Goal: Task Accomplishment & Management: Manage account settings

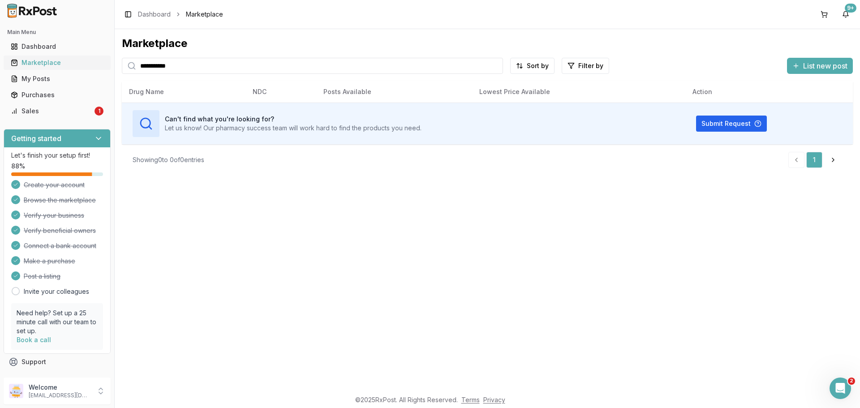
click at [53, 64] on div "Marketplace" at bounding box center [57, 62] width 93 height 9
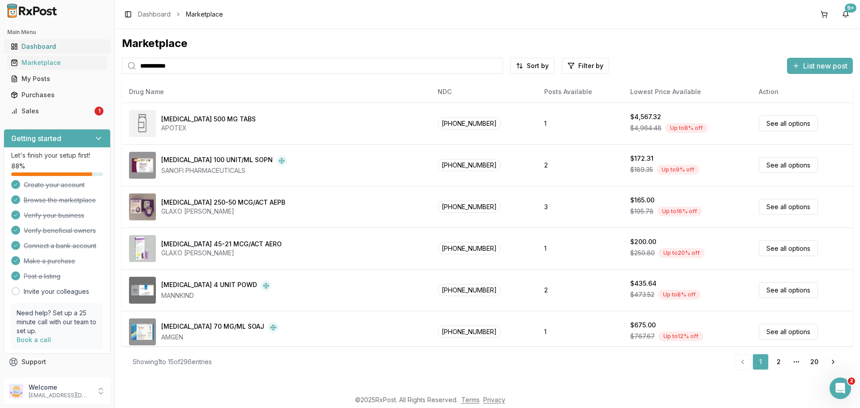
click at [43, 42] on link "Dashboard" at bounding box center [57, 47] width 100 height 16
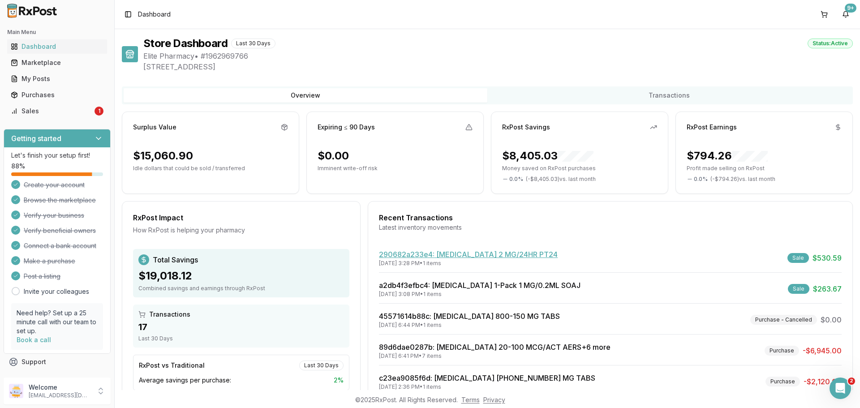
click at [479, 257] on link "290682a233e4 : [MEDICAL_DATA] 2 MG/24HR PT24" at bounding box center [468, 254] width 179 height 9
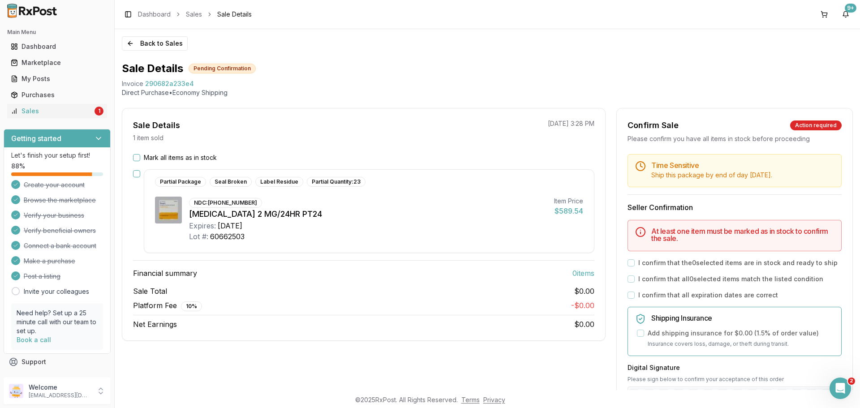
click at [134, 158] on button "Mark all items as in stock" at bounding box center [136, 157] width 7 height 7
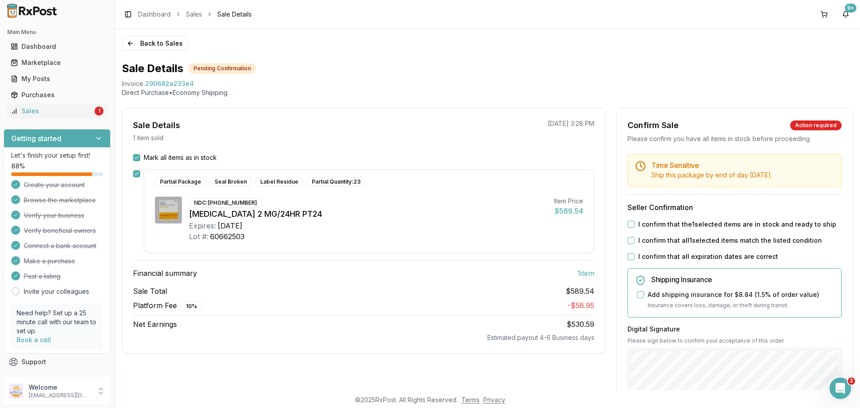
click at [631, 227] on button "I confirm that the 1 selected items are in stock and ready to ship" at bounding box center [630, 224] width 7 height 7
click at [627, 238] on button "I confirm that all 1 selected items match the listed condition" at bounding box center [630, 240] width 7 height 7
click at [628, 258] on button "I confirm that all expiration dates are correct" at bounding box center [630, 256] width 7 height 7
click at [34, 76] on div "My Posts" at bounding box center [57, 78] width 93 height 9
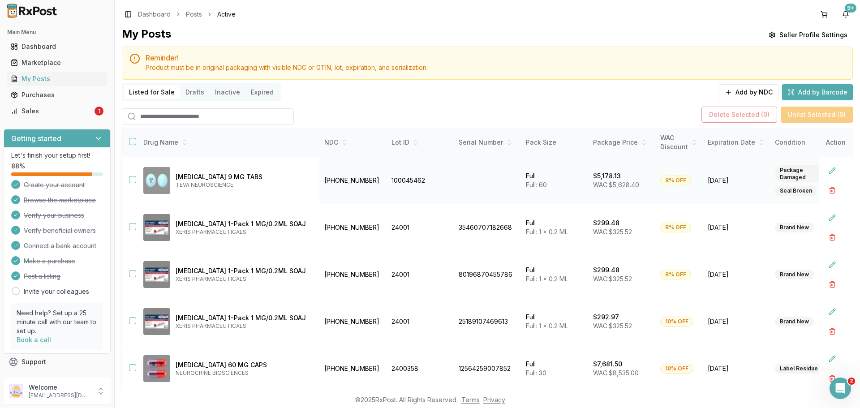
scroll to position [5, 0]
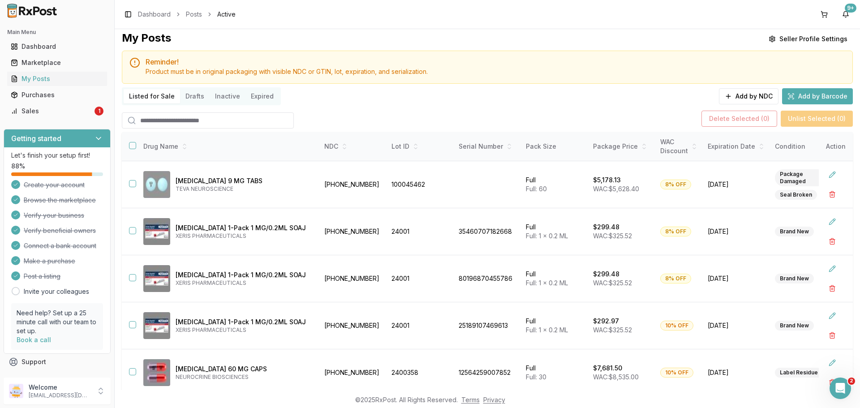
click at [216, 98] on button "Inactive" at bounding box center [228, 96] width 36 height 14
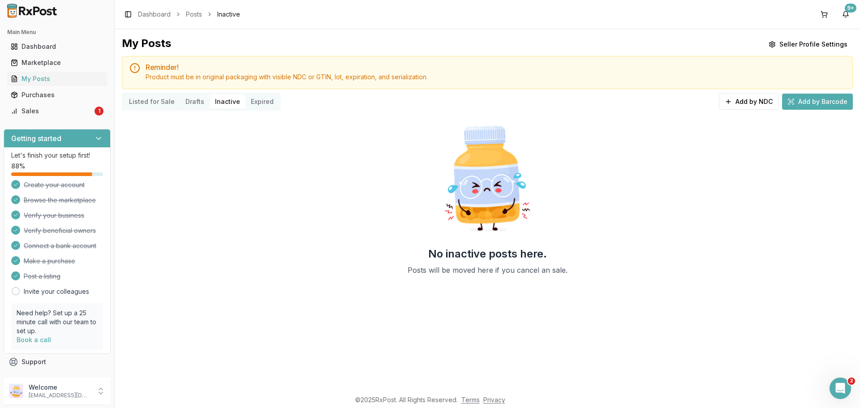
click at [191, 103] on button "Drafts" at bounding box center [195, 101] width 30 height 14
click at [137, 103] on button "Listed for Sale" at bounding box center [152, 101] width 56 height 14
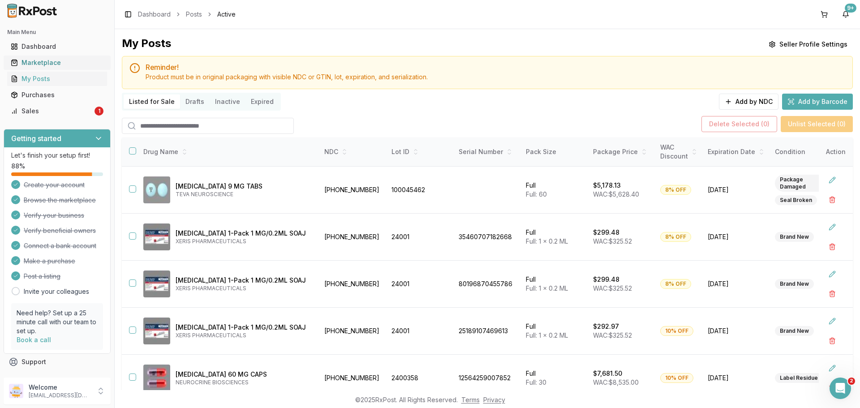
click at [38, 64] on div "Marketplace" at bounding box center [57, 62] width 93 height 9
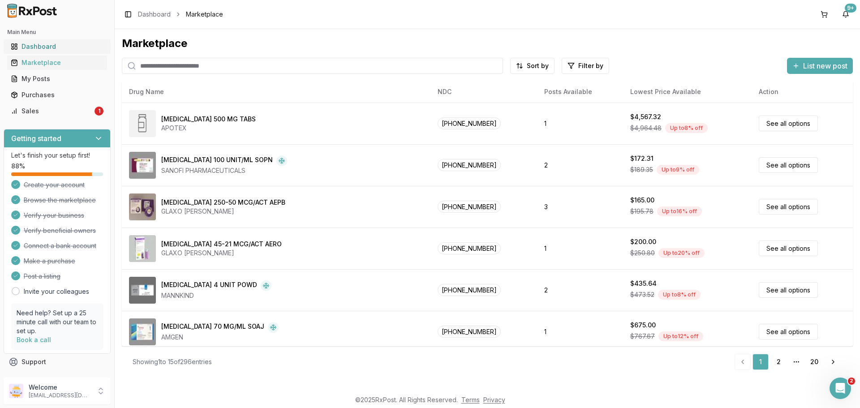
click at [52, 44] on div "Dashboard" at bounding box center [57, 46] width 93 height 9
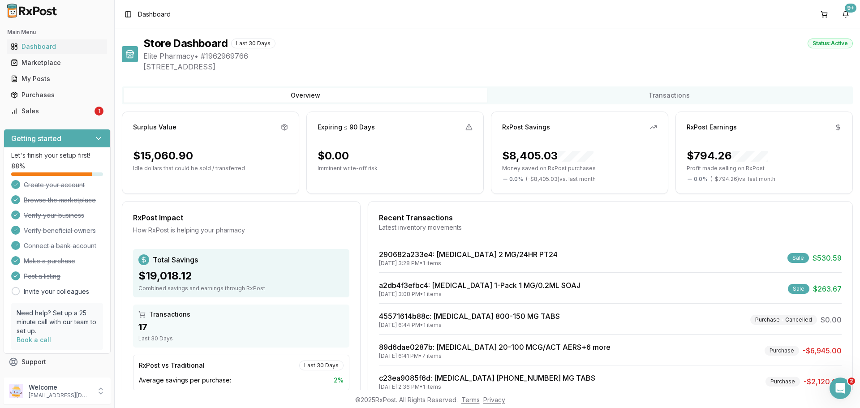
click at [769, 255] on div "290682a233e4 : Neupro 2 MG/24HR PT24 09/22/2025 3:28 PM • 1 items Sale $530.59" at bounding box center [610, 261] width 462 height 24
click at [489, 250] on link "290682a233e4 : Neupro 2 MG/24HR PT24" at bounding box center [468, 254] width 179 height 9
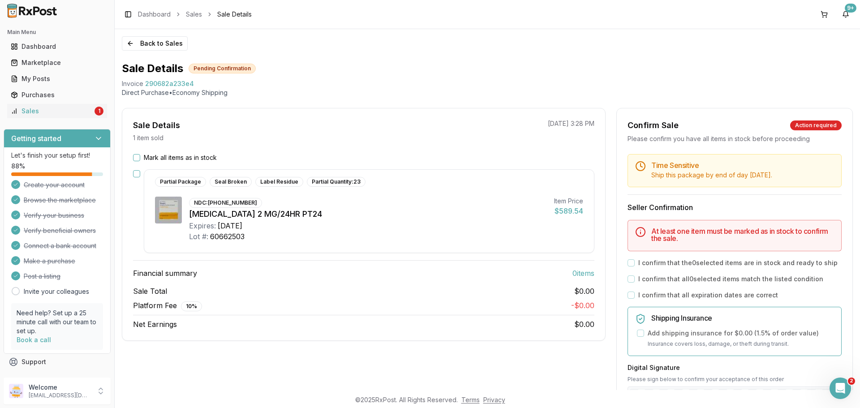
click at [136, 156] on button "Mark all items as in stock" at bounding box center [136, 157] width 7 height 7
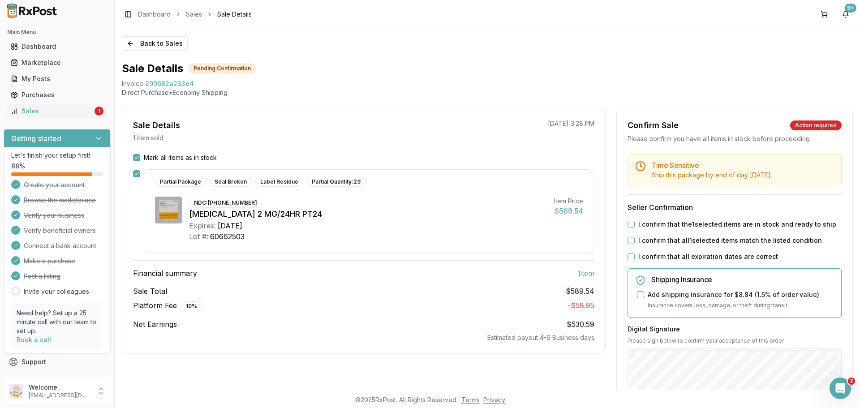
click at [630, 224] on button "I confirm that the 1 selected items are in stock and ready to ship" at bounding box center [630, 224] width 7 height 7
click at [629, 243] on button "I confirm that all 1 selected items match the listed condition" at bounding box center [630, 240] width 7 height 7
click at [631, 257] on button "I confirm that all expiration dates are correct" at bounding box center [630, 256] width 7 height 7
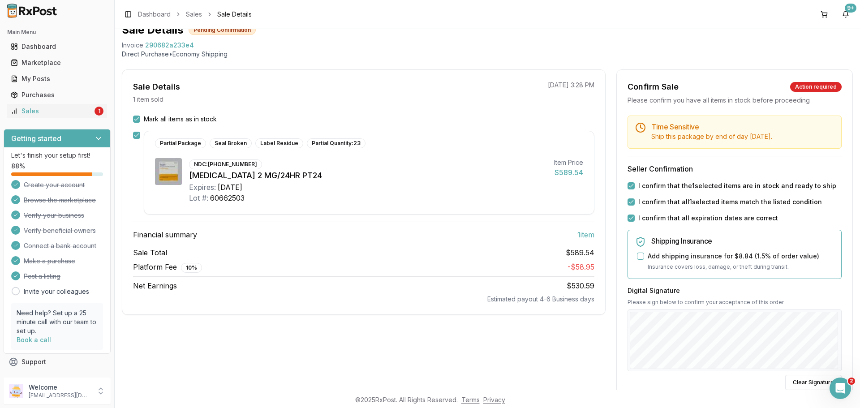
scroll to position [120, 0]
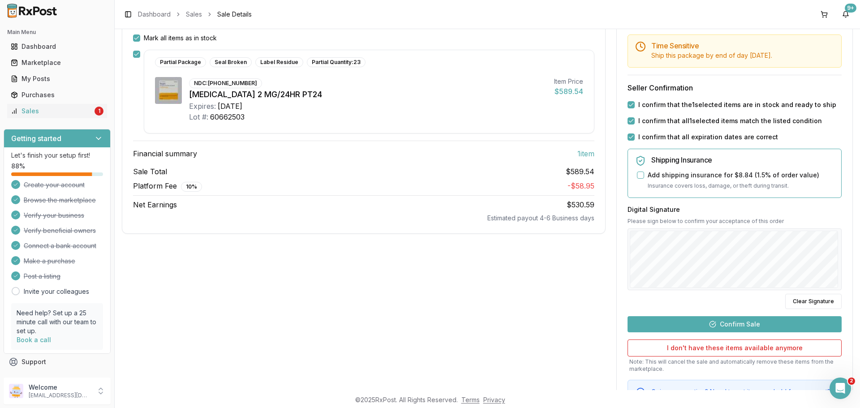
click at [730, 325] on button "Confirm Sale" at bounding box center [734, 324] width 214 height 16
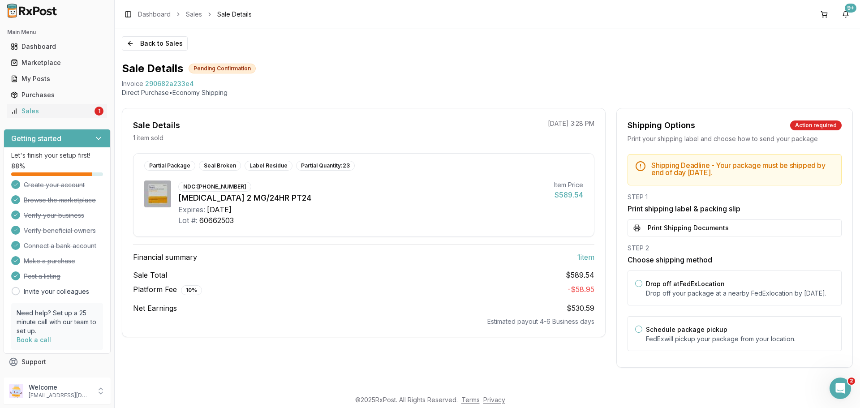
scroll to position [1, 0]
click at [707, 225] on button "Print Shipping Documents" at bounding box center [734, 227] width 214 height 17
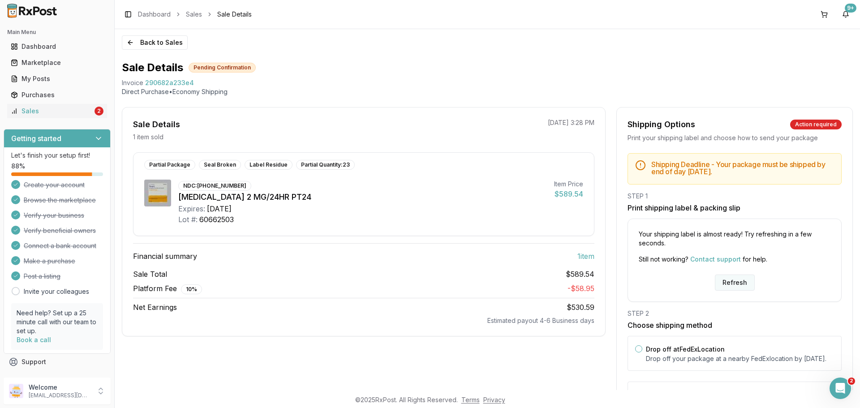
click at [733, 284] on button "Refresh" at bounding box center [735, 282] width 40 height 16
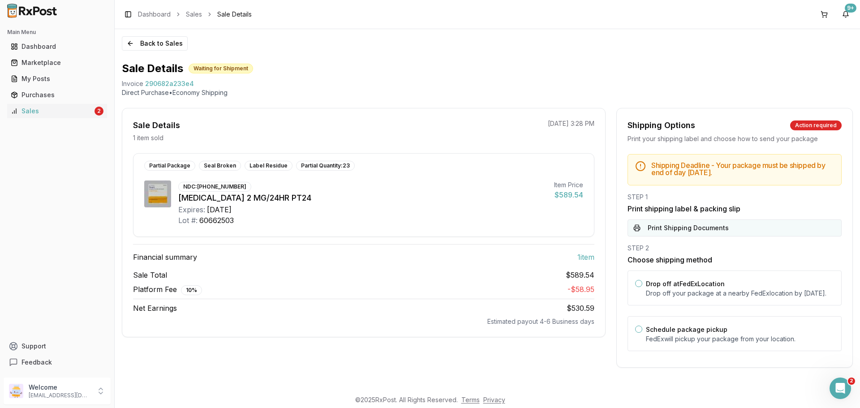
click at [697, 226] on button "Print Shipping Documents" at bounding box center [734, 227] width 214 height 17
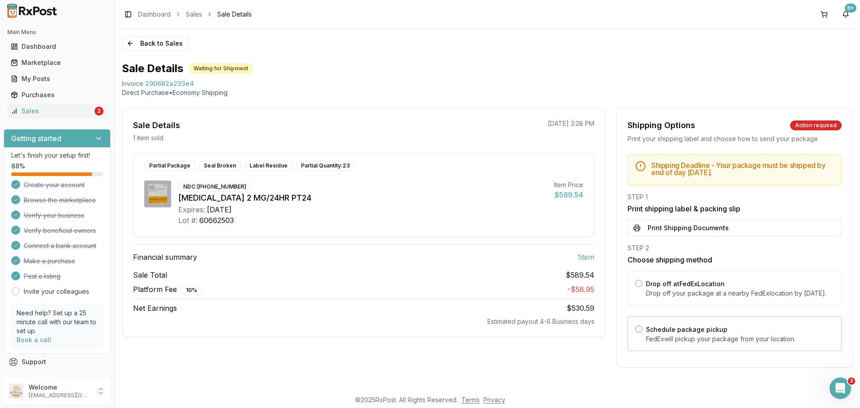
click at [706, 333] on div "Schedule package pickup FedEx will pickup your package from your location." at bounding box center [740, 334] width 188 height 20
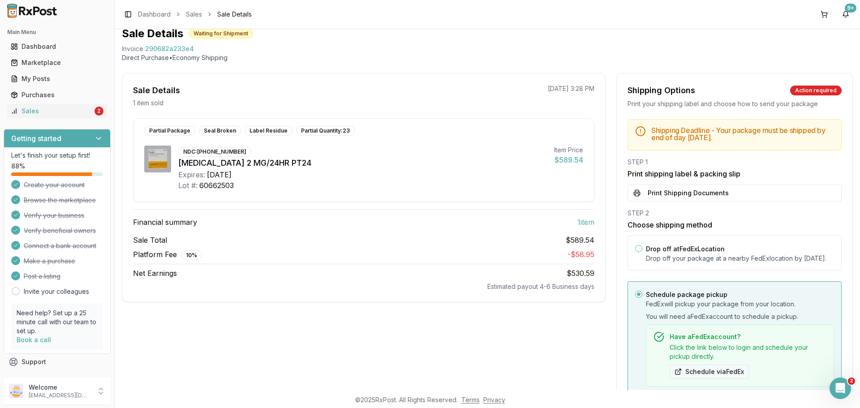
scroll to position [120, 0]
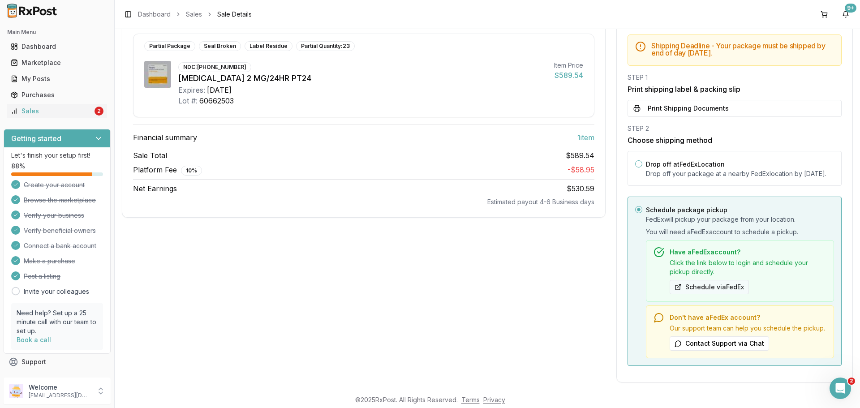
click at [727, 294] on button "Schedule via FedEx" at bounding box center [708, 287] width 79 height 14
click at [728, 351] on button "Contact Support via Chat" at bounding box center [718, 343] width 99 height 14
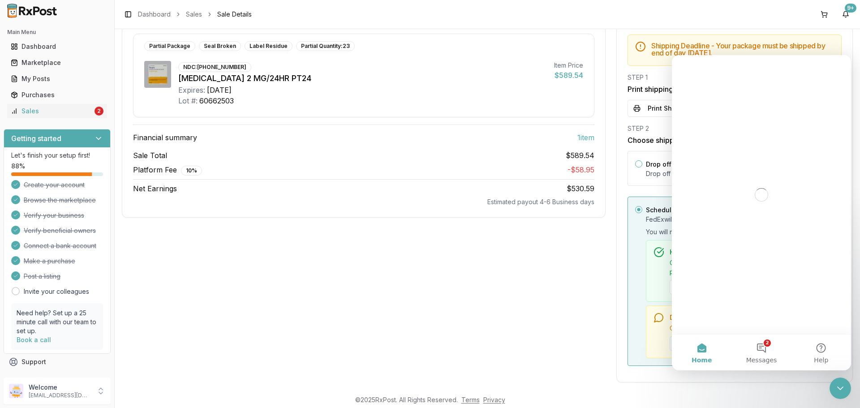
scroll to position [0, 0]
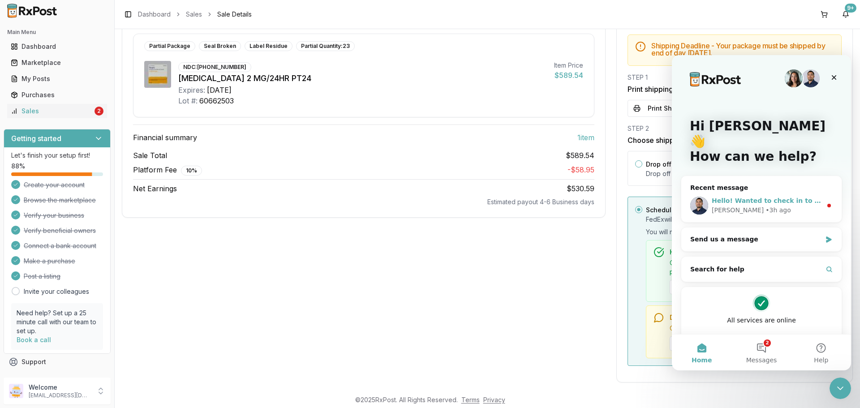
click at [774, 197] on span "Hello! Wanted to check in to see if you needed help with setting up your sale?" at bounding box center [849, 200] width 277 height 7
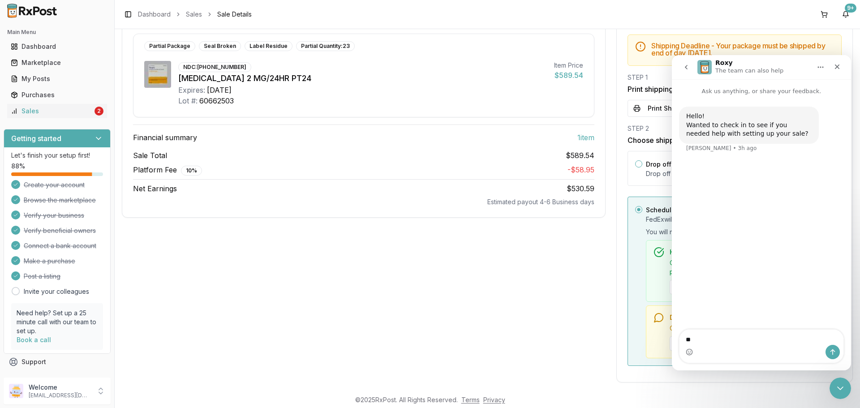
type textarea "*"
type textarea "****"
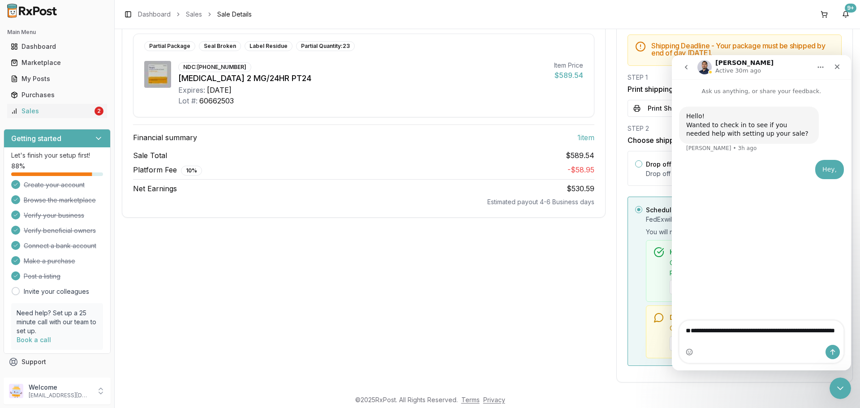
type textarea "**********"
click at [836, 352] on button "Send a message…" at bounding box center [832, 352] width 14 height 14
